Goal: Information Seeking & Learning: Check status

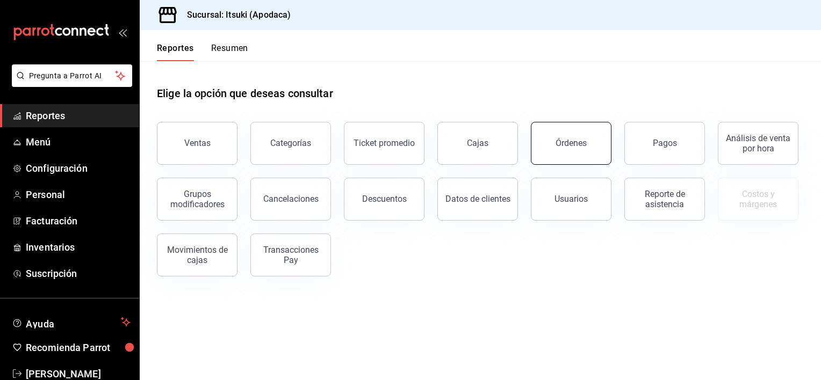
click at [565, 141] on div "Órdenes" at bounding box center [570, 143] width 31 height 10
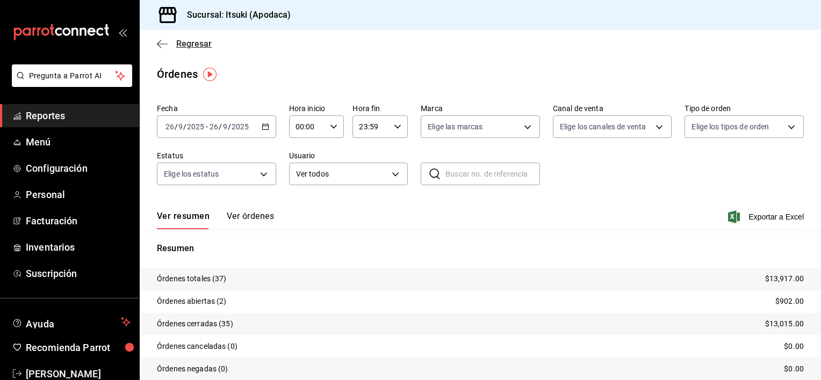
click at [178, 42] on span "Regresar" at bounding box center [193, 44] width 35 height 10
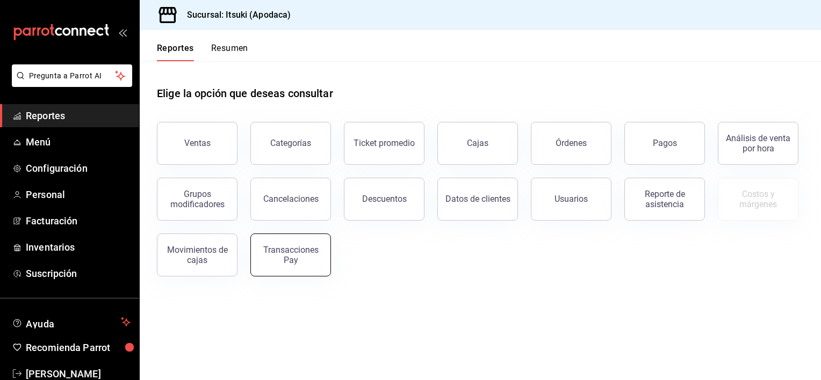
click at [281, 249] on div "Transacciones Pay" at bounding box center [290, 255] width 67 height 20
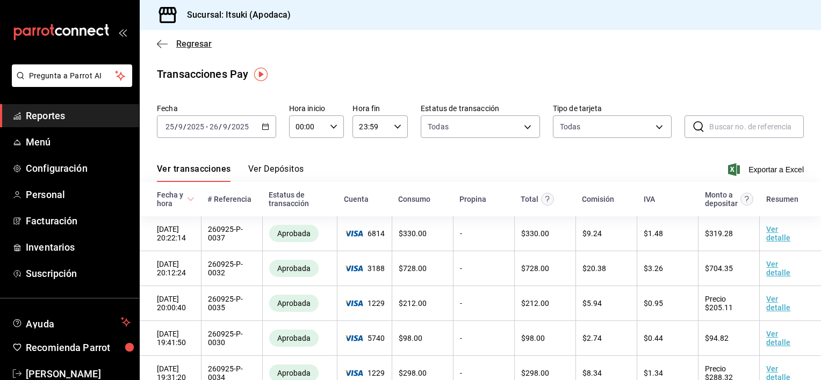
click at [198, 40] on span "Regresar" at bounding box center [193, 44] width 35 height 10
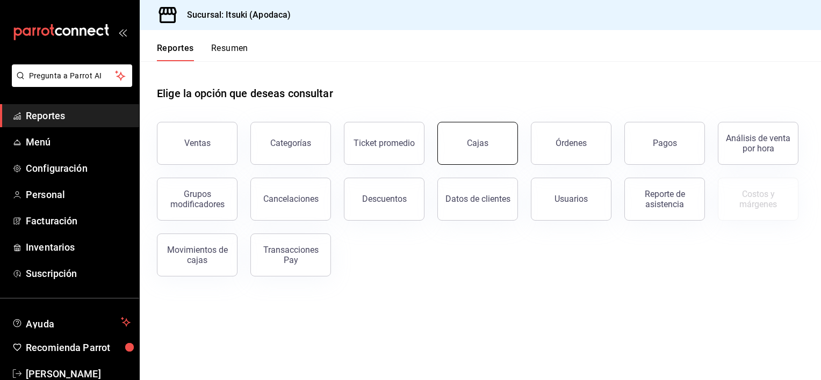
click at [480, 140] on div "Cajas" at bounding box center [478, 143] width 22 height 13
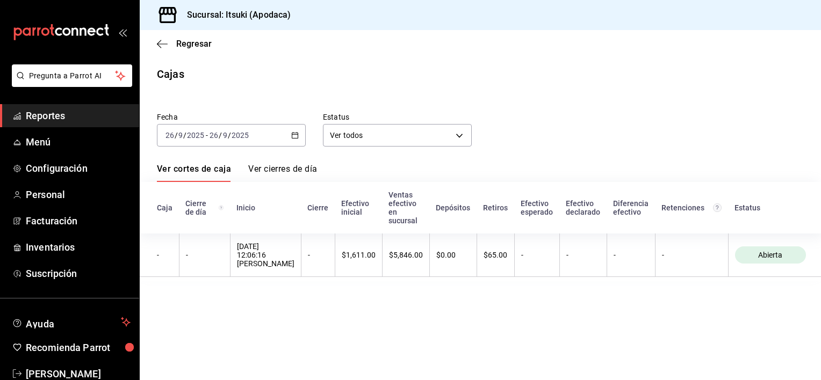
click at [293, 171] on link "Ver cierres de día" at bounding box center [282, 173] width 69 height 18
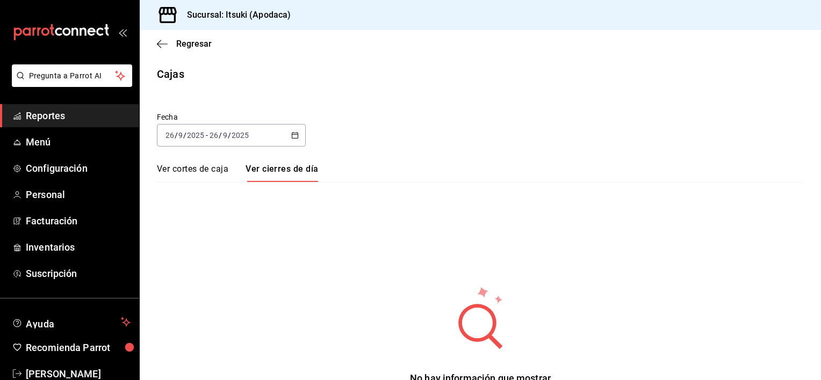
click at [208, 168] on link "Ver cortes de caja" at bounding box center [192, 173] width 71 height 18
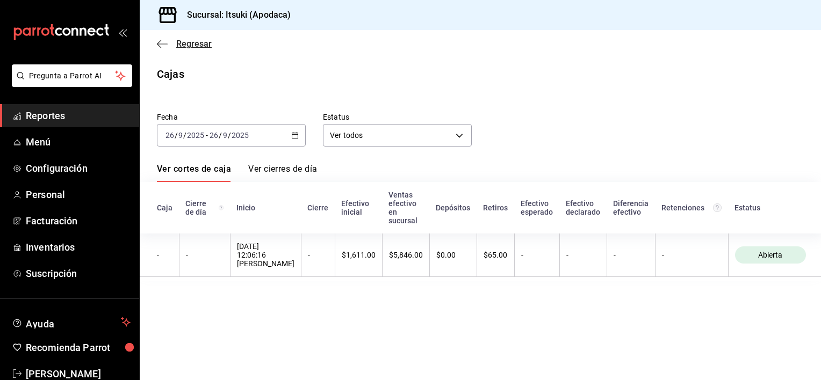
click at [198, 44] on span "Regresar" at bounding box center [193, 44] width 35 height 10
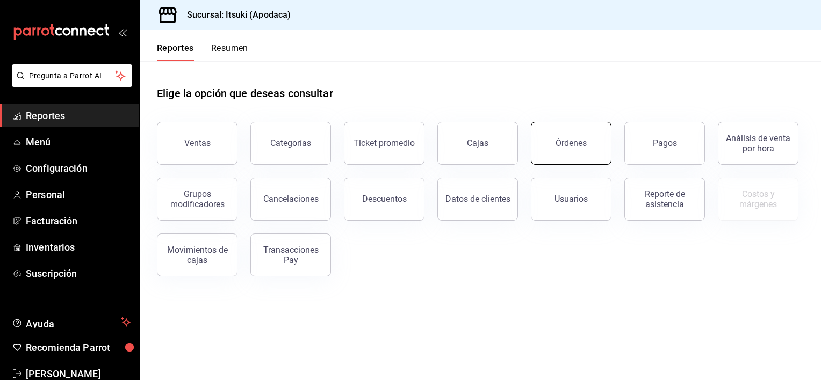
click at [573, 137] on button "Órdenes" at bounding box center [571, 143] width 81 height 43
